Goal: Transaction & Acquisition: Download file/media

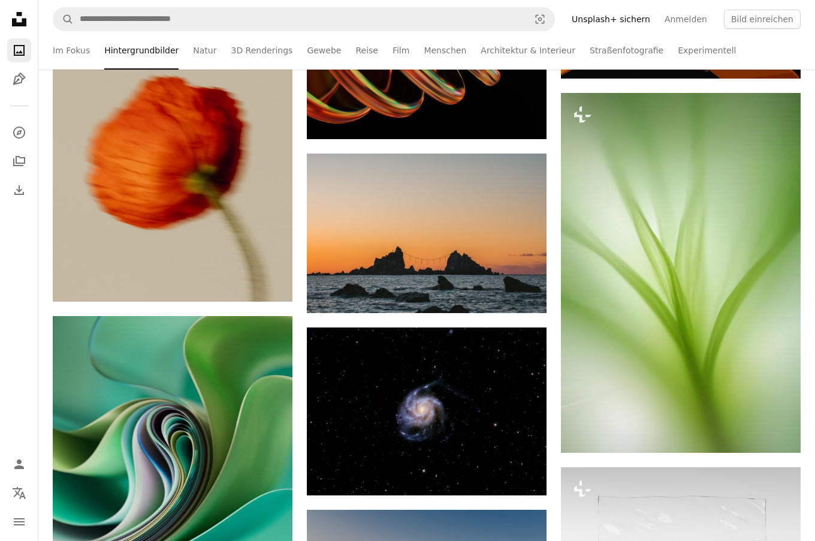
scroll to position [30147, 0]
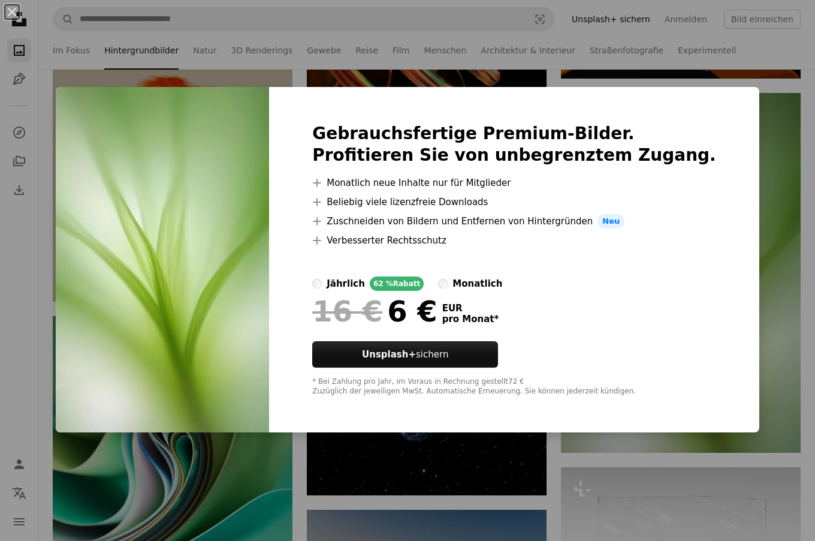
click at [311, 460] on div "An X shape Gebrauchsfertige Premium-Bilder. Profitieren Sie von unbegrenztem Zu…" at bounding box center [407, 270] width 815 height 541
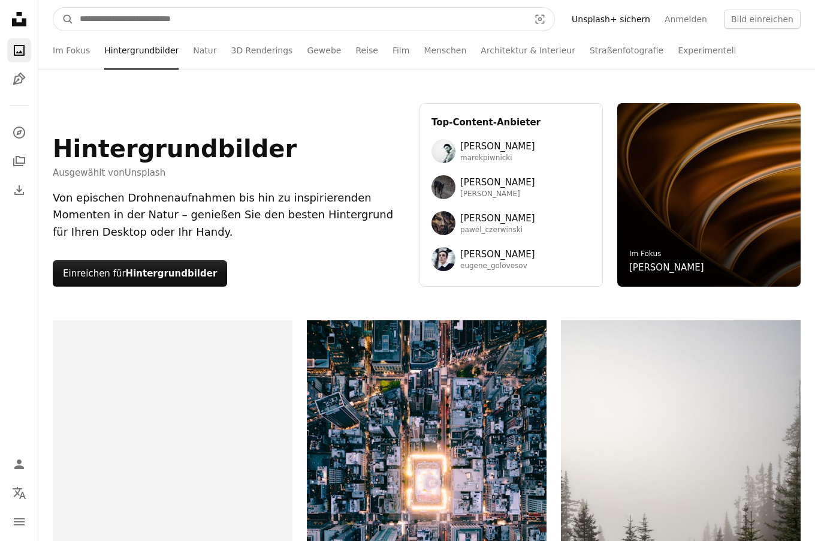
click at [188, 20] on input "Finden Sie Bildmaterial auf der ganzen Webseite" at bounding box center [300, 19] width 452 height 23
type input "****"
click at [64, 19] on button "A magnifying glass" at bounding box center [63, 19] width 20 height 23
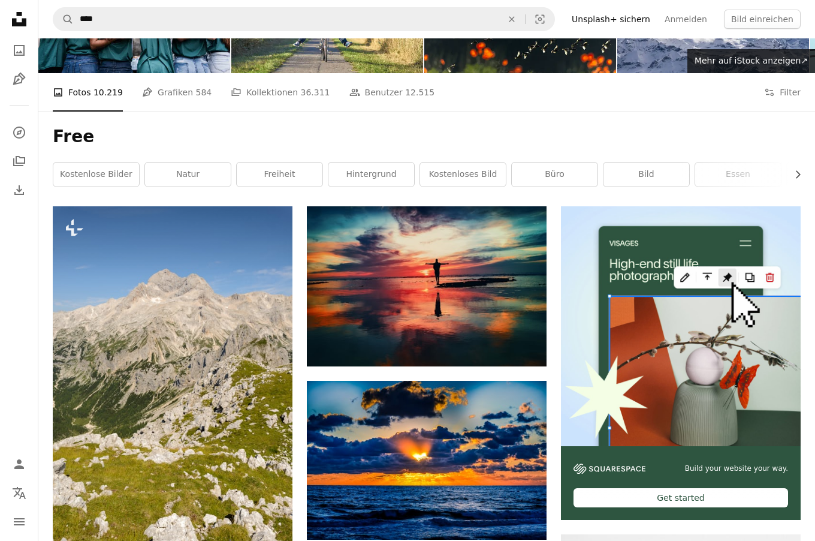
scroll to position [95, 0]
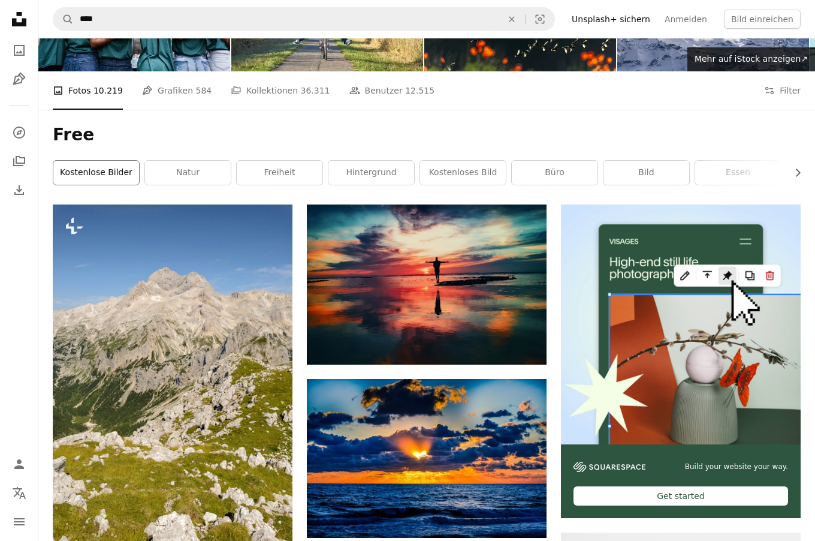
click at [112, 170] on link "Kostenlose Bilder" at bounding box center [96, 173] width 86 height 24
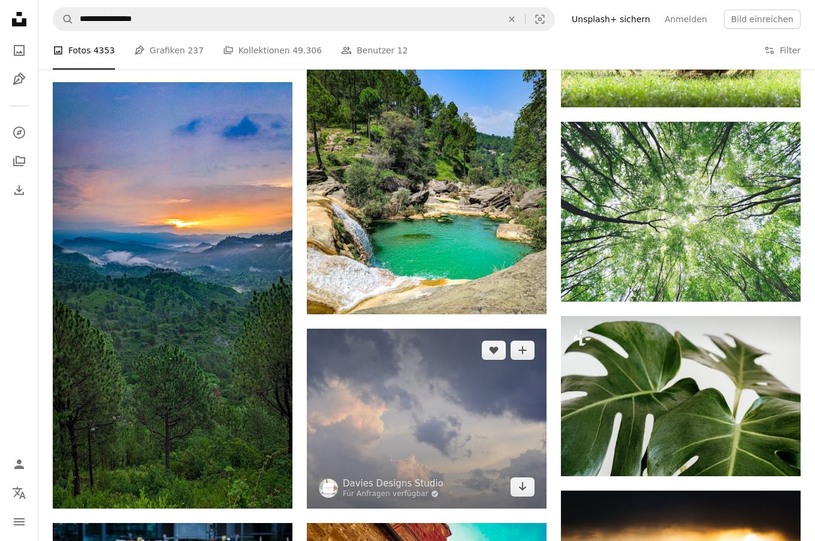
scroll to position [718, 0]
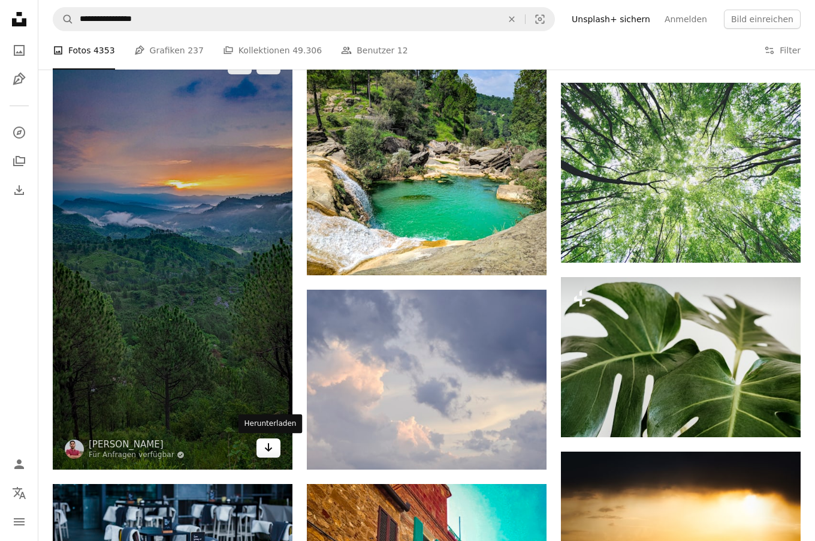
click at [260, 442] on link "Arrow pointing down" at bounding box center [269, 447] width 24 height 19
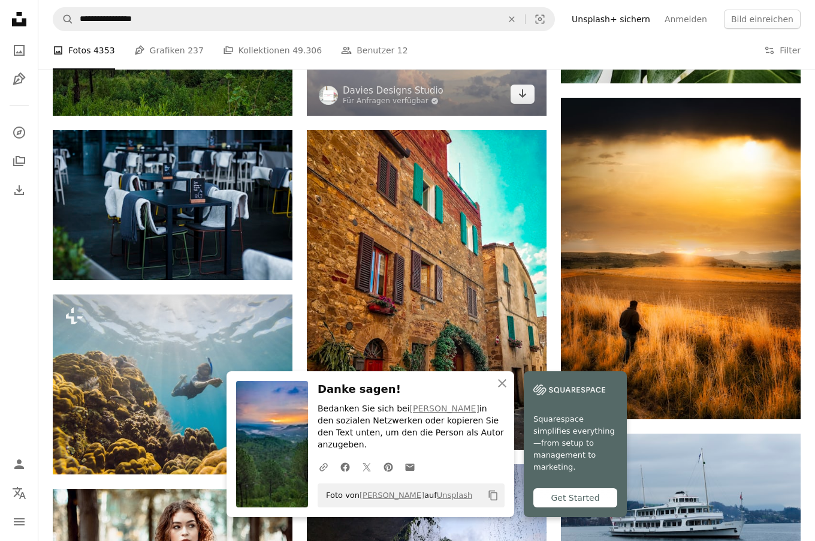
scroll to position [1125, 0]
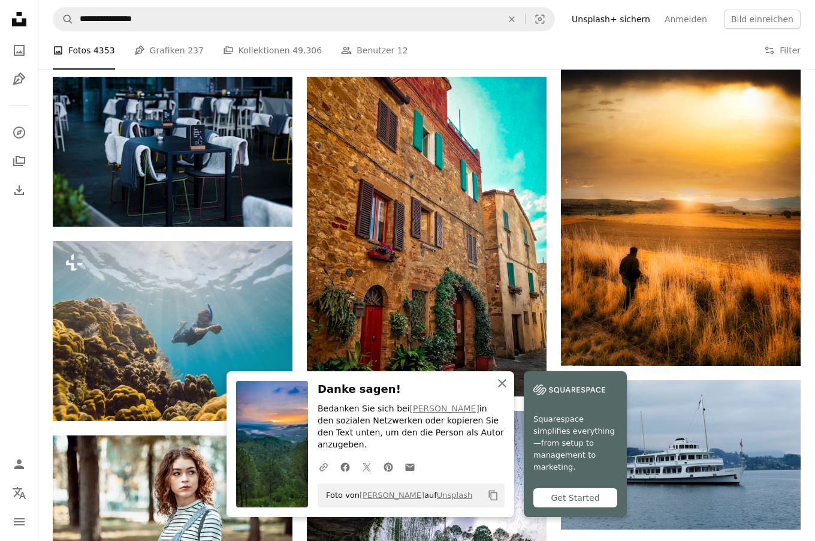
click at [499, 388] on icon "An X shape" at bounding box center [502, 383] width 14 height 14
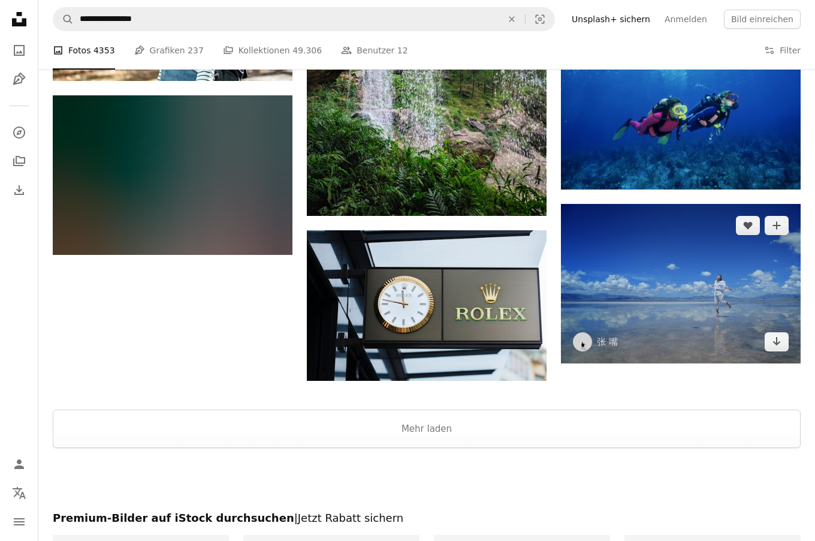
scroll to position [1649, 0]
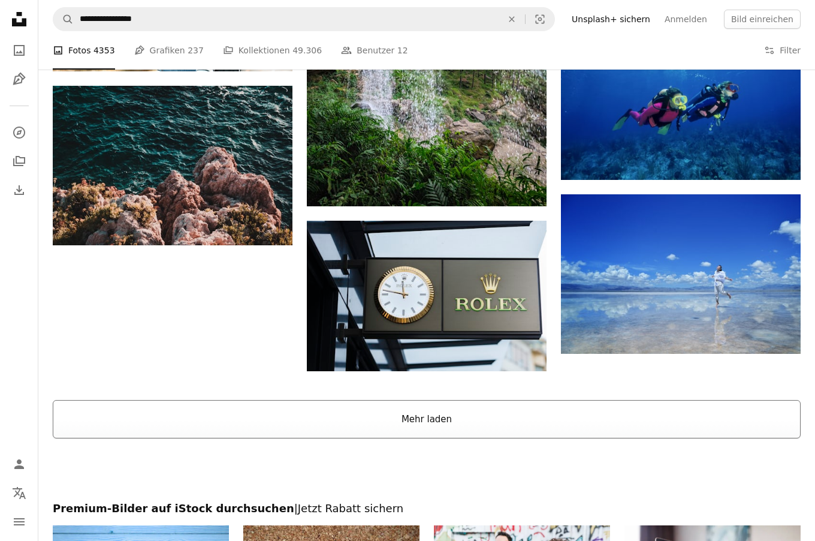
click at [456, 415] on button "Mehr laden" at bounding box center [427, 419] width 748 height 38
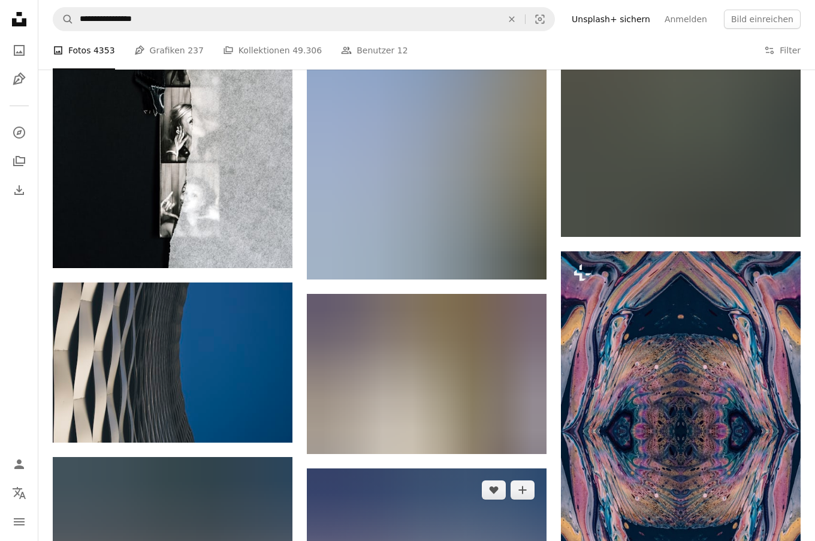
scroll to position [97556, 0]
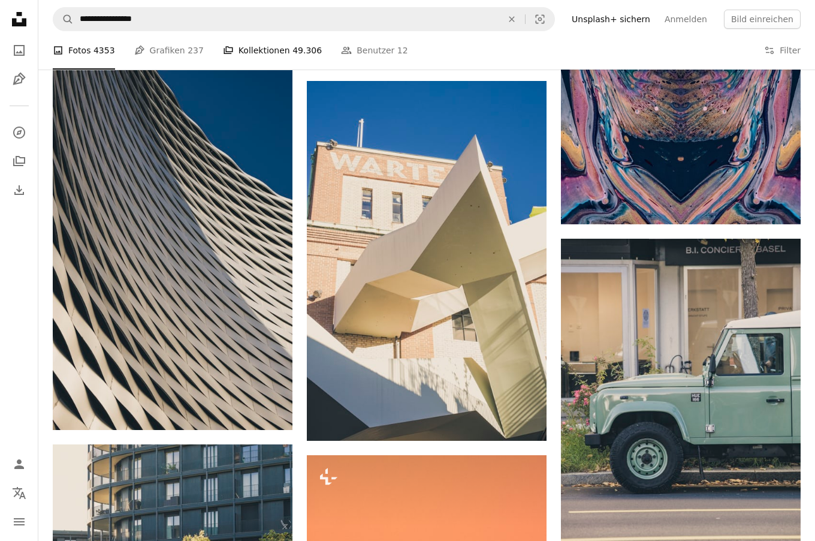
click at [292, 62] on link "A stack of folders Kollektionen 49.306" at bounding box center [272, 50] width 99 height 38
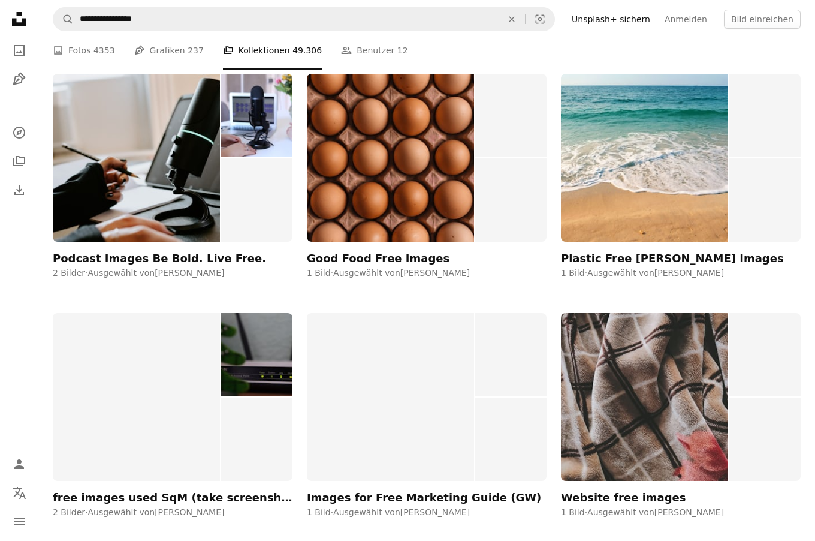
scroll to position [3534, 0]
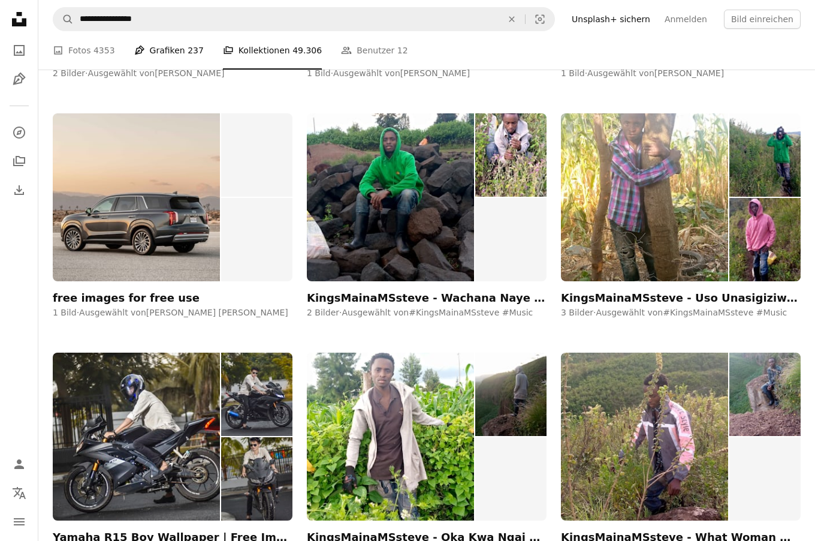
click at [188, 48] on span "237" at bounding box center [196, 50] width 16 height 13
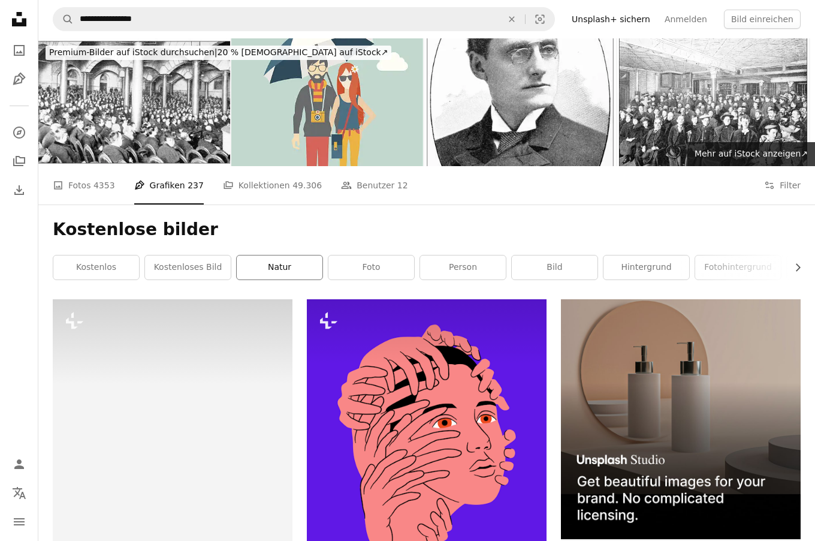
click at [276, 257] on link "Natur" at bounding box center [280, 267] width 86 height 24
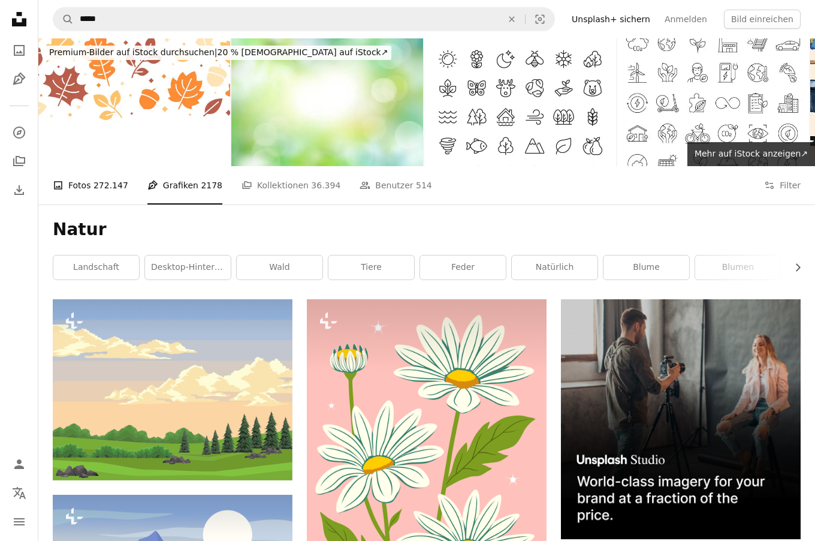
click at [108, 180] on span "272.147" at bounding box center [111, 185] width 35 height 13
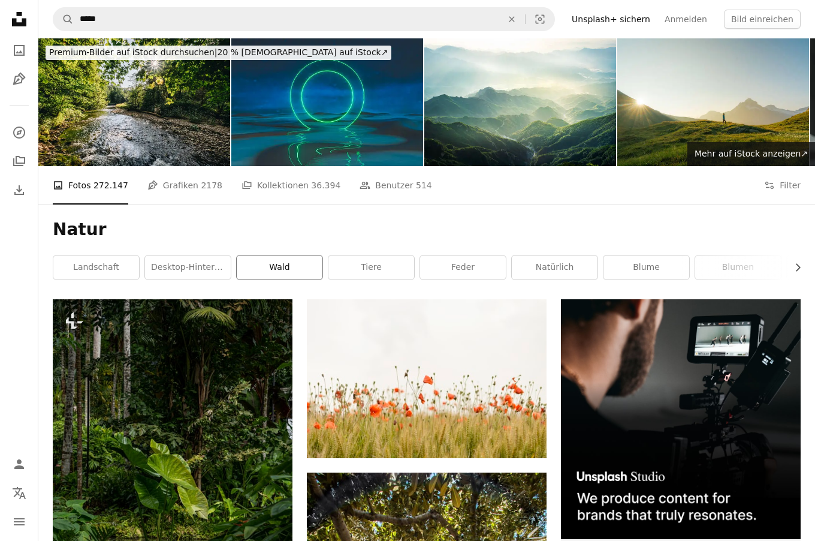
click at [288, 269] on link "Wald" at bounding box center [280, 267] width 86 height 24
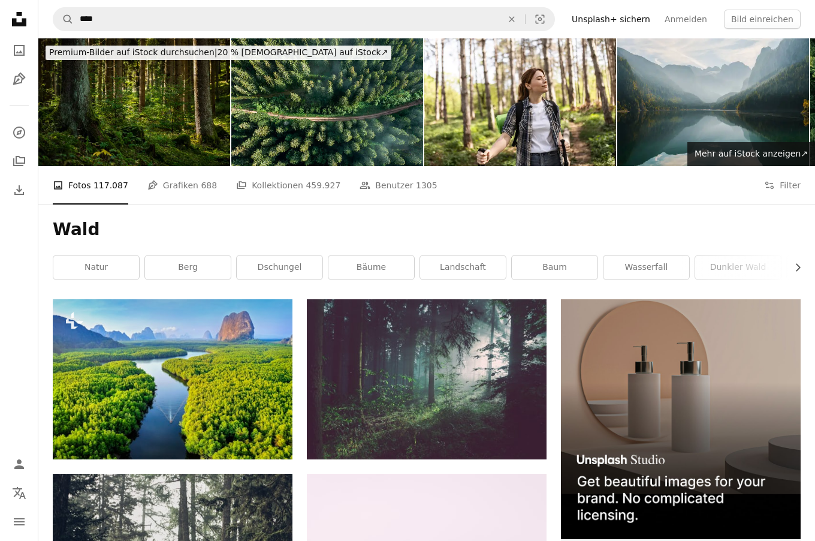
click at [94, 165] on img at bounding box center [134, 102] width 192 height 128
click at [106, 195] on li "A photo Fotos 117.087" at bounding box center [91, 185] width 76 height 38
click at [103, 188] on li "A photo Fotos 117.087" at bounding box center [91, 185] width 76 height 38
click at [182, 196] on link "Pen Tool Grafiken 688" at bounding box center [182, 185] width 70 height 38
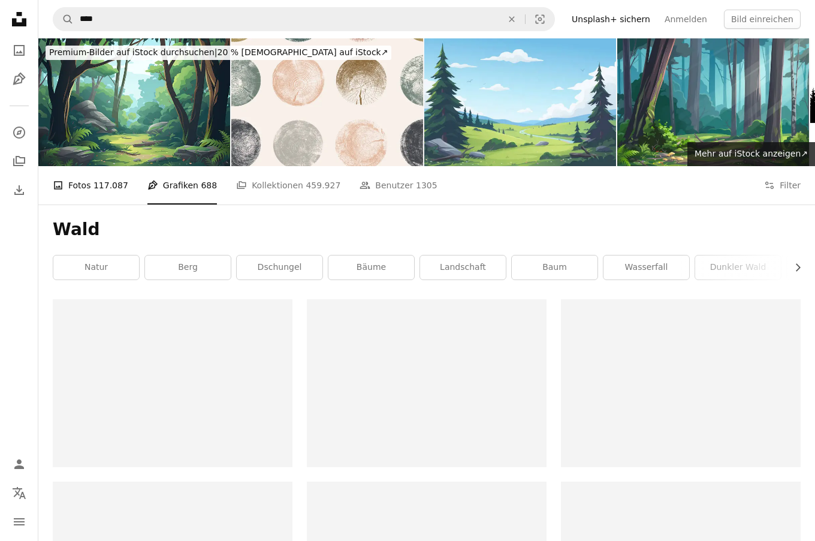
click at [111, 191] on span "117.087" at bounding box center [111, 185] width 35 height 13
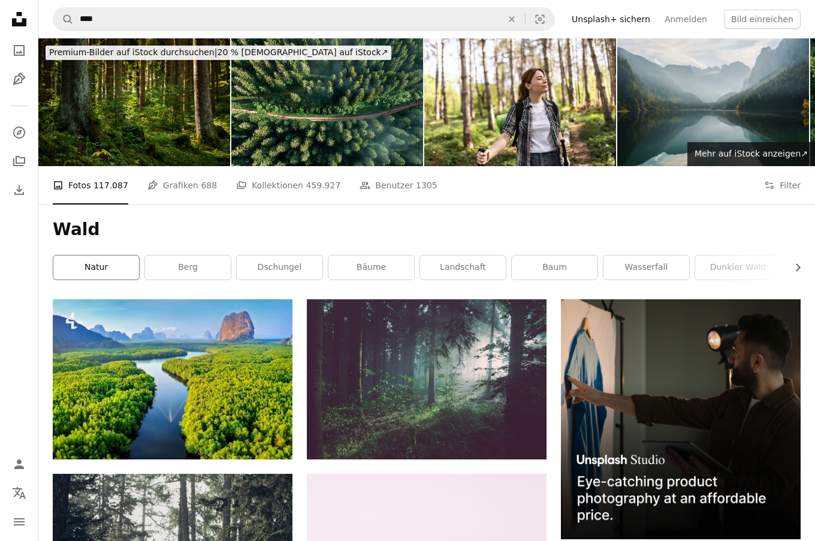
click at [99, 267] on link "Natur" at bounding box center [96, 267] width 86 height 24
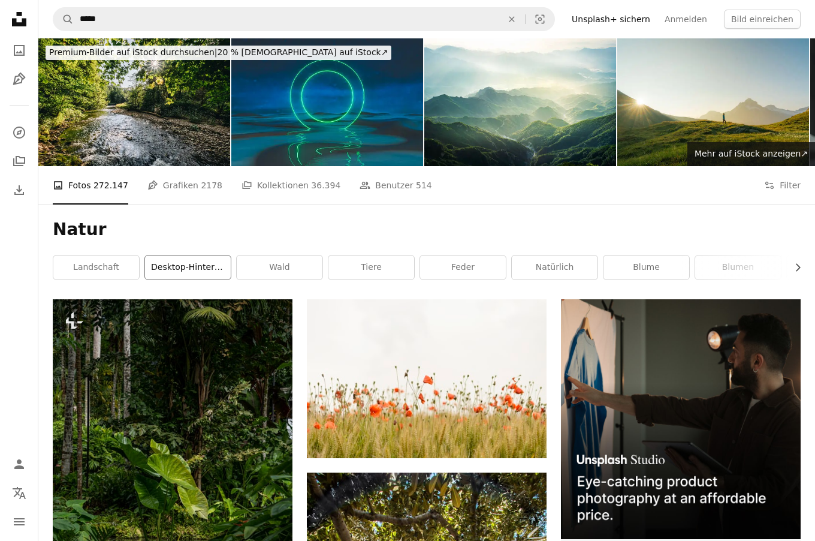
click at [159, 257] on link "Desktop-Hintergrund" at bounding box center [188, 267] width 86 height 24
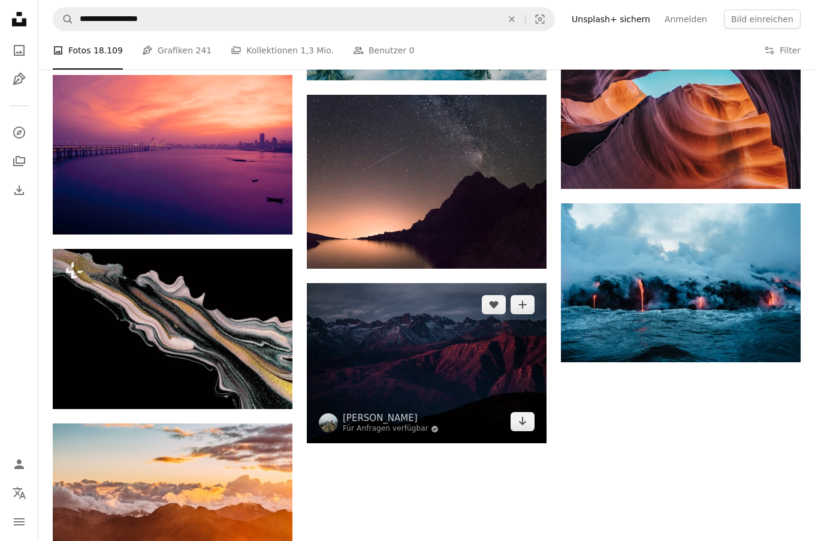
scroll to position [1401, 0]
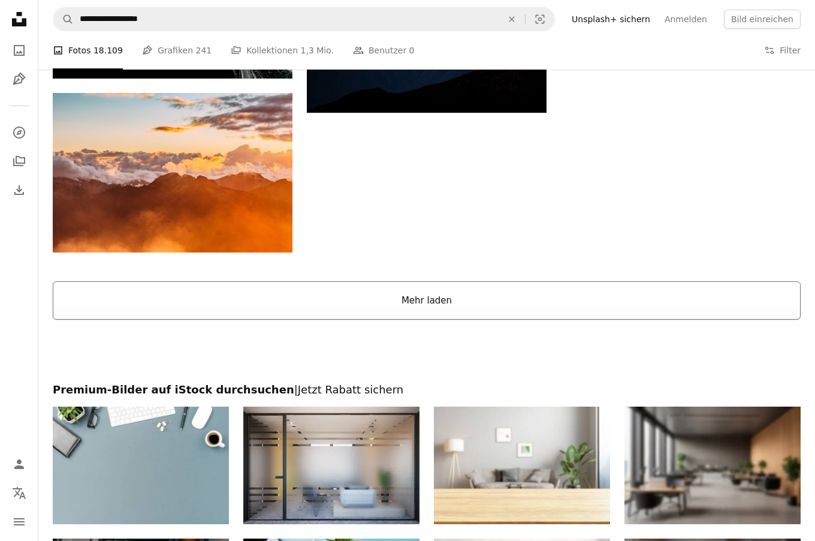
click at [484, 304] on button "Mehr laden" at bounding box center [427, 300] width 748 height 38
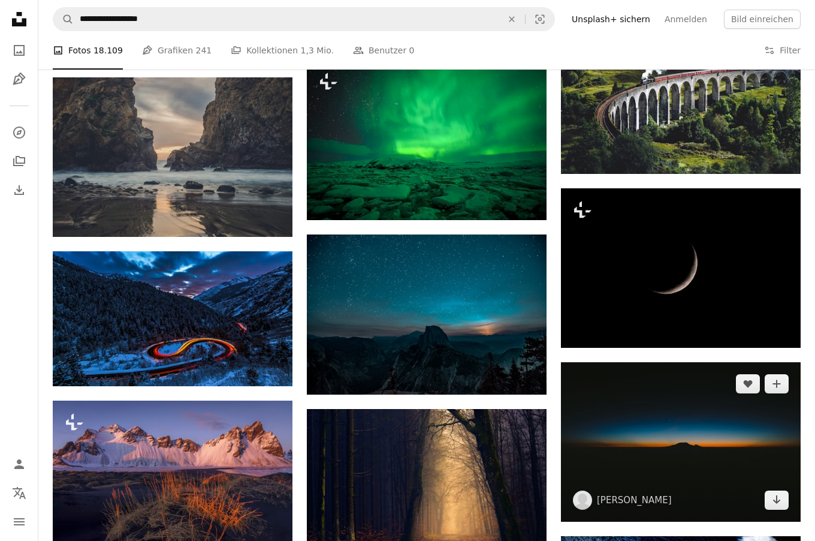
scroll to position [2790, 0]
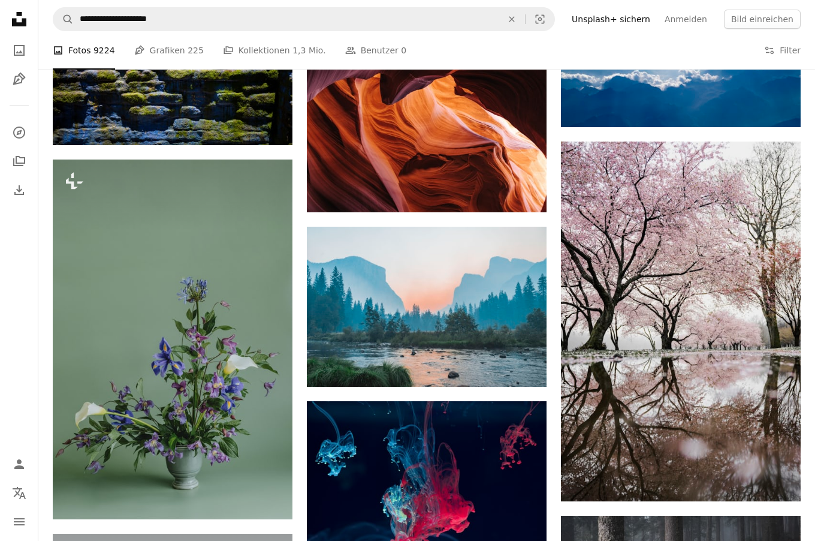
scroll to position [15021, 0]
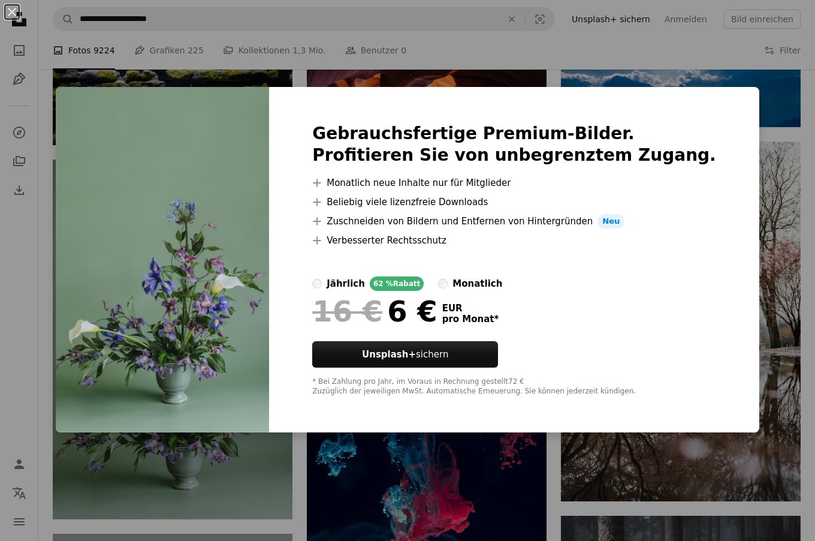
click at [117, 72] on div "An X shape Gebrauchsfertige Premium-Bilder. Profitieren Sie von unbegrenztem Zu…" at bounding box center [407, 270] width 815 height 541
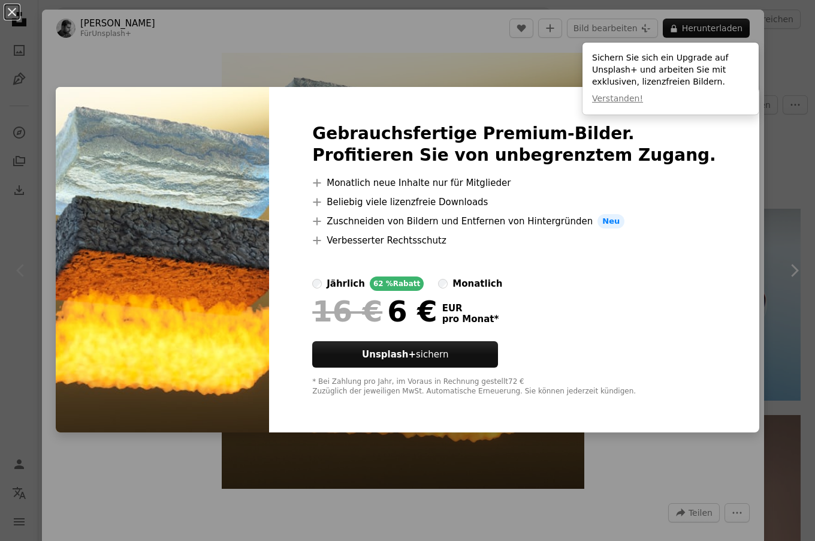
click at [790, 175] on div "An X shape Gebrauchsfertige Premium-Bilder. Profitieren Sie von unbegrenztem Zu…" at bounding box center [407, 270] width 815 height 541
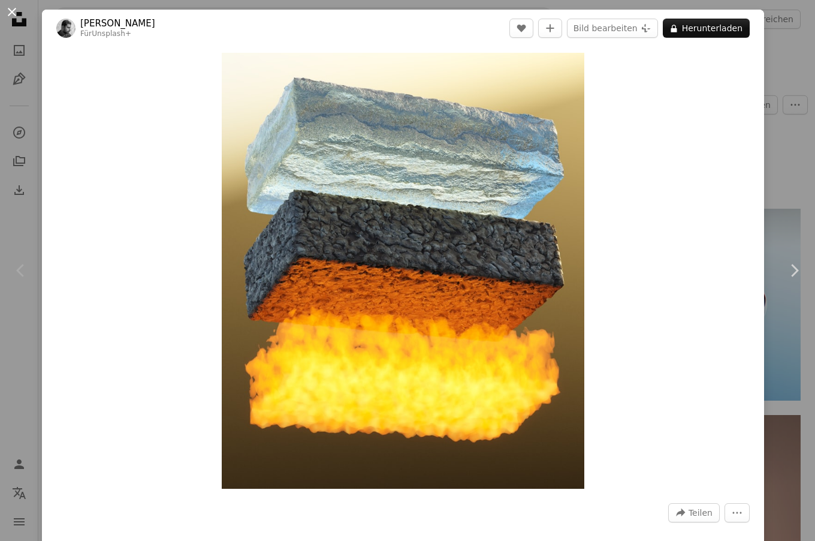
click at [12, 18] on button "An X shape" at bounding box center [12, 12] width 14 height 14
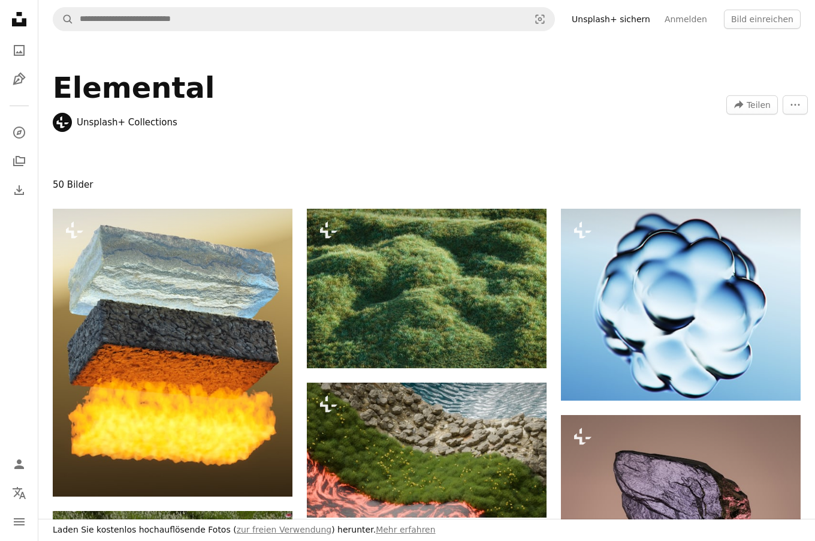
click at [16, 20] on icon at bounding box center [19, 19] width 14 height 14
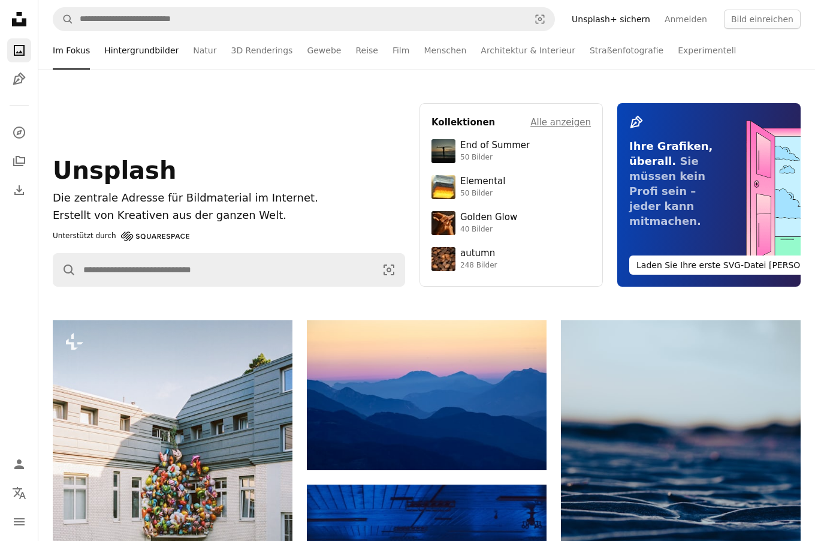
click at [172, 53] on link "Hintergrundbilder" at bounding box center [141, 50] width 74 height 38
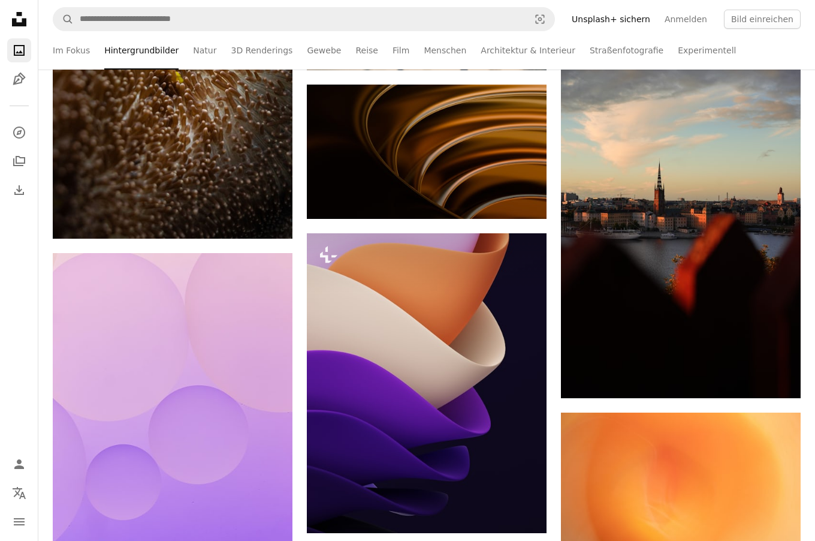
scroll to position [1279, 0]
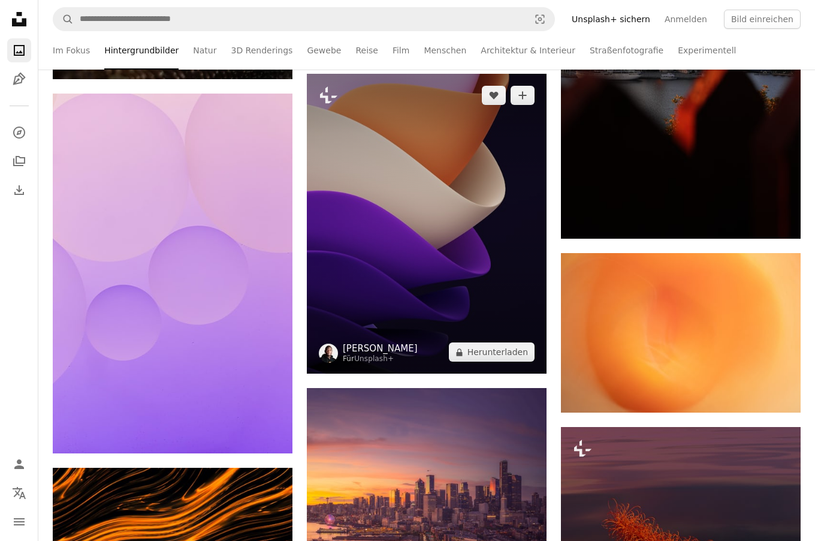
click at [392, 351] on link "[PERSON_NAME]" at bounding box center [380, 348] width 75 height 12
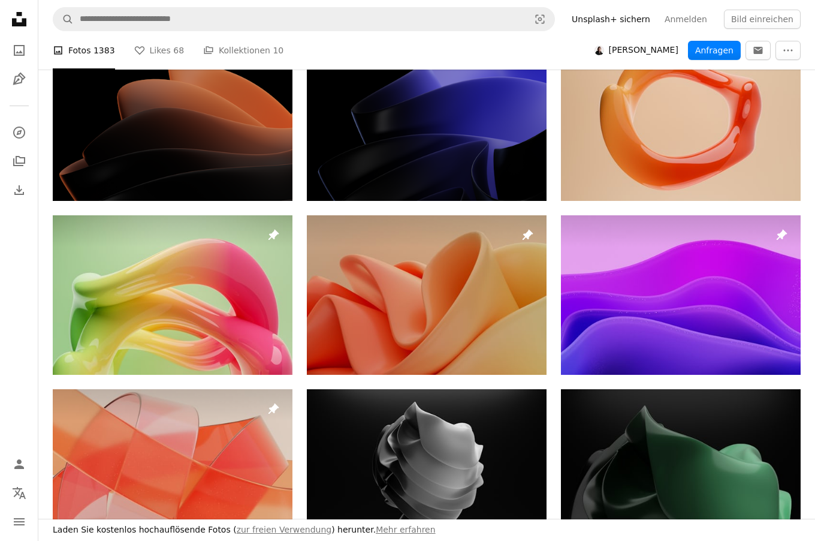
scroll to position [439, 0]
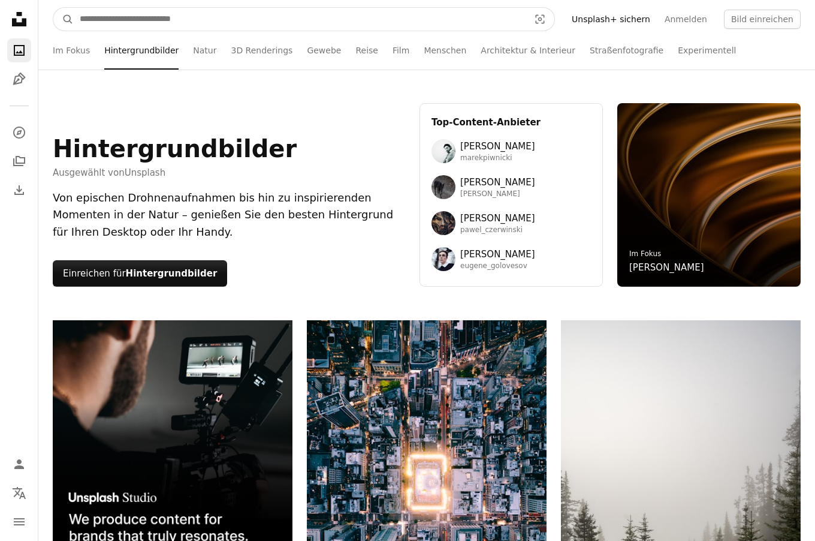
click at [333, 29] on input "Finden Sie Bildmaterial auf der ganzen Webseite" at bounding box center [300, 19] width 452 height 23
type input "****"
click at [64, 19] on button "A magnifying glass" at bounding box center [63, 19] width 20 height 23
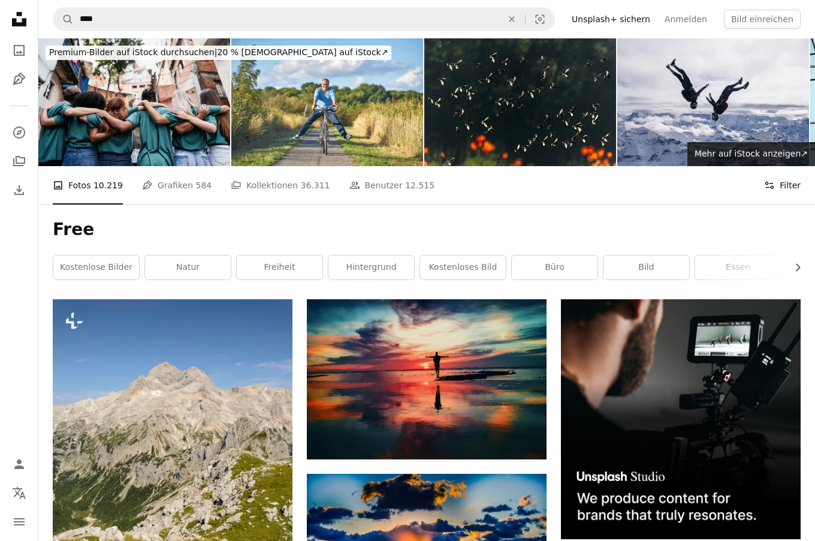
click at [780, 174] on button "Filters Filter" at bounding box center [782, 185] width 37 height 38
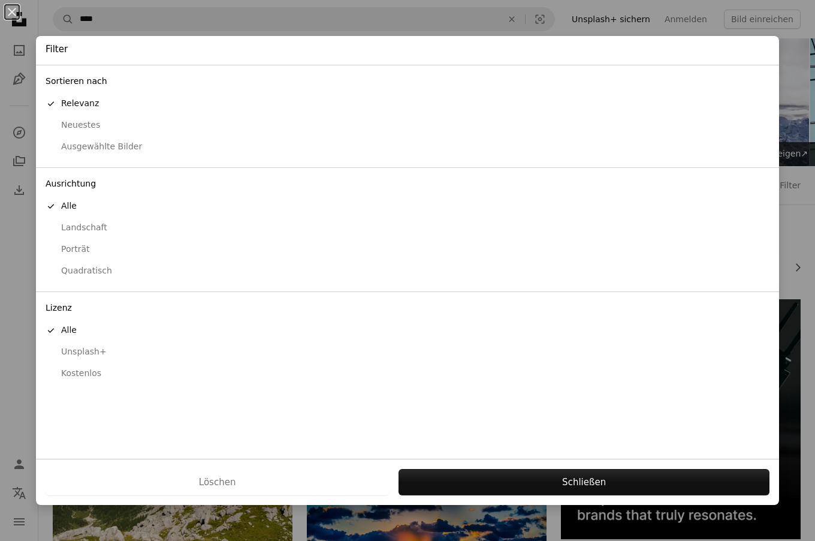
click at [84, 367] on div "Kostenlos" at bounding box center [408, 373] width 724 height 12
click at [79, 126] on div "Neuestes" at bounding box center [408, 125] width 724 height 12
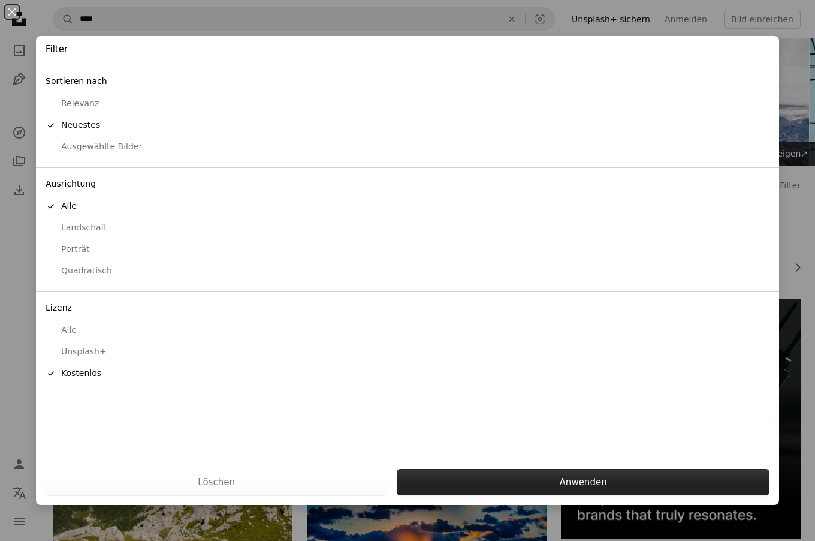
click at [474, 472] on button "Anwenden" at bounding box center [583, 482] width 373 height 26
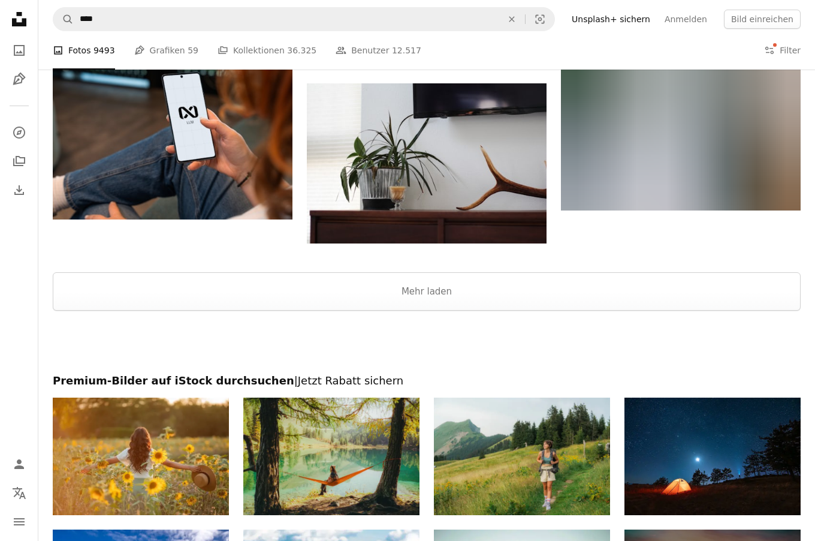
scroll to position [1875, 0]
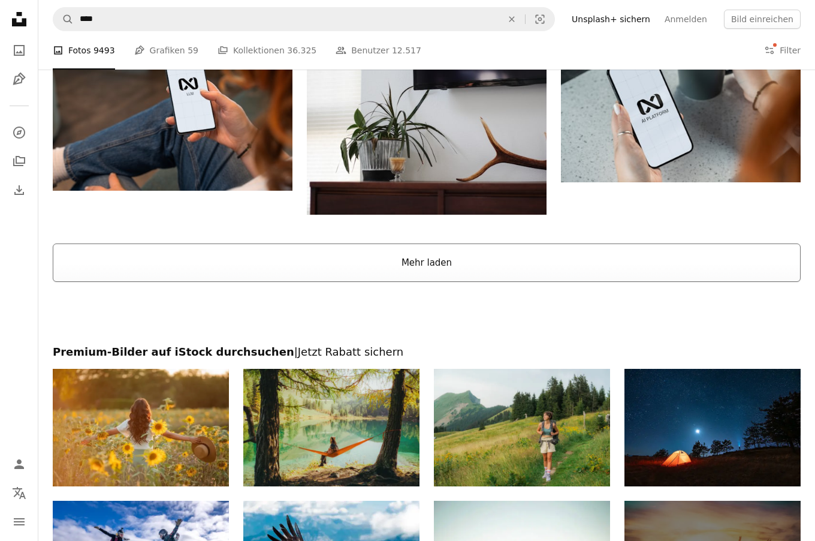
click at [418, 267] on button "Mehr laden" at bounding box center [427, 262] width 748 height 38
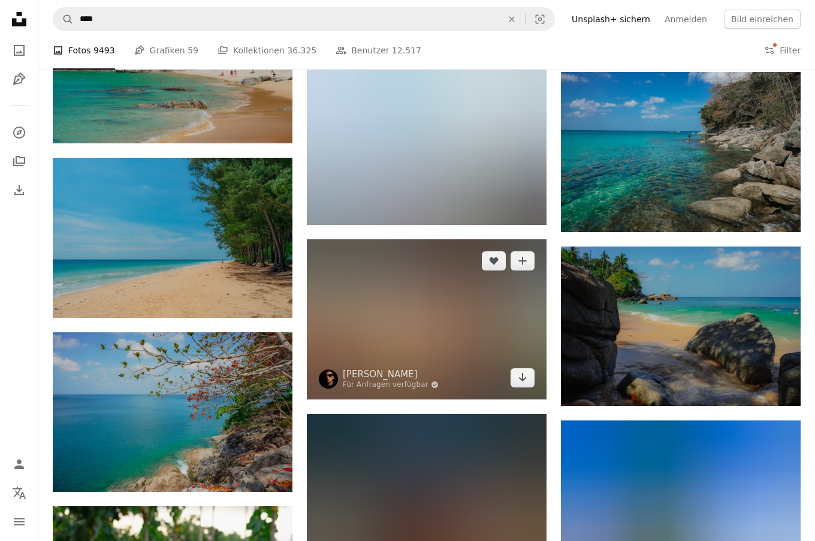
scroll to position [30023, 0]
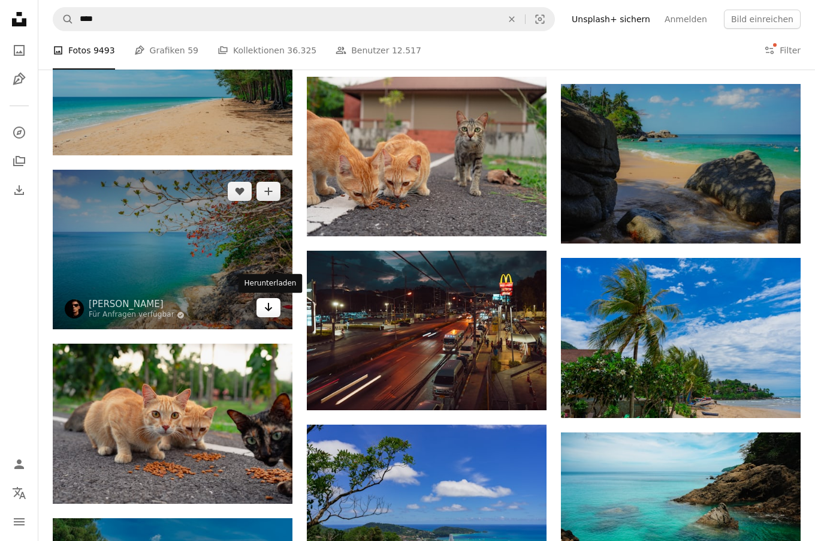
click at [273, 311] on link "Arrow pointing down" at bounding box center [269, 307] width 24 height 19
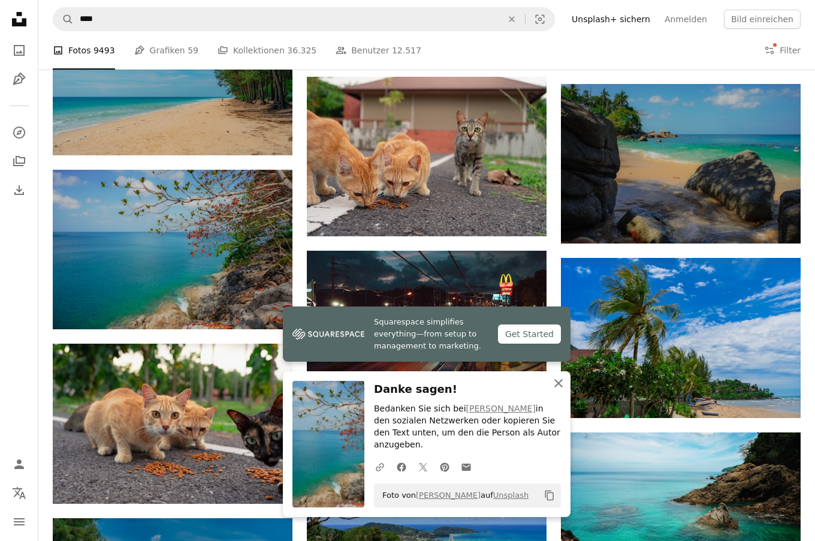
click at [557, 390] on icon "An X shape" at bounding box center [559, 383] width 14 height 14
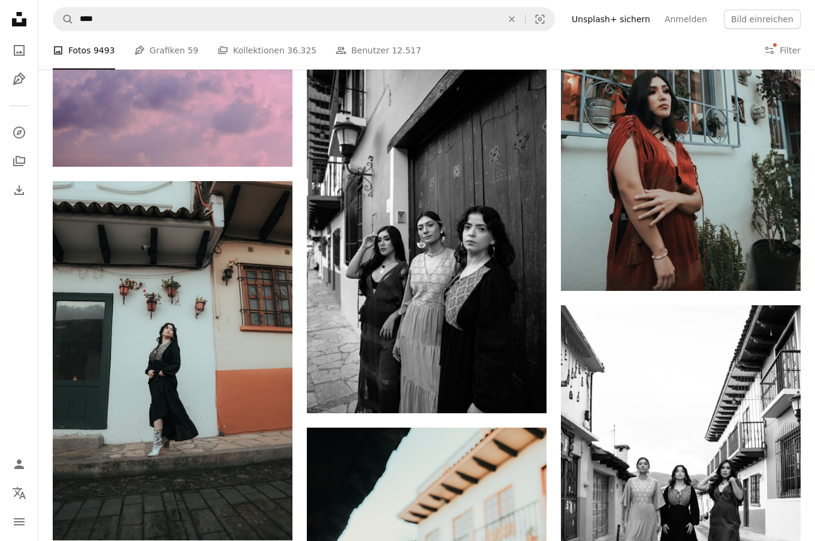
scroll to position [43685, 0]
